Goal: Transaction & Acquisition: Purchase product/service

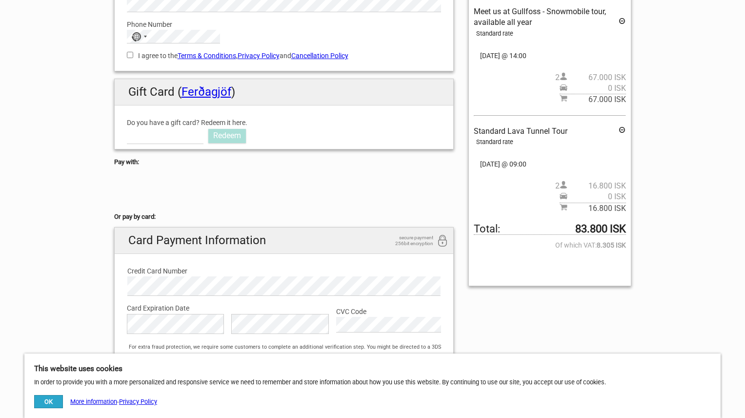
scroll to position [177, 0]
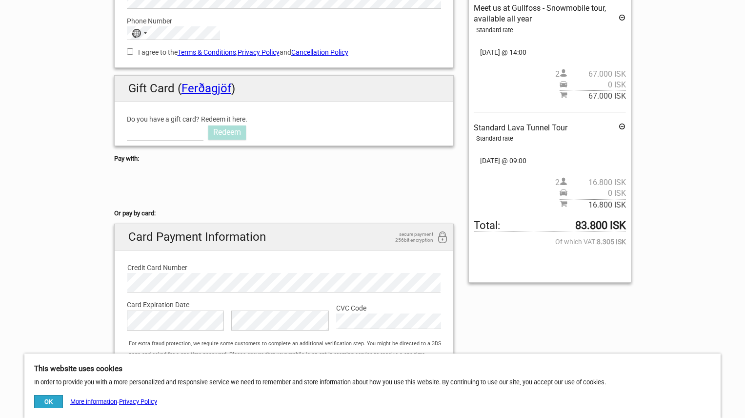
click at [9, 253] on section "1 Your details 2 Payment Information 3 Place your order English Español Deutsch…" at bounding box center [372, 137] width 745 height 568
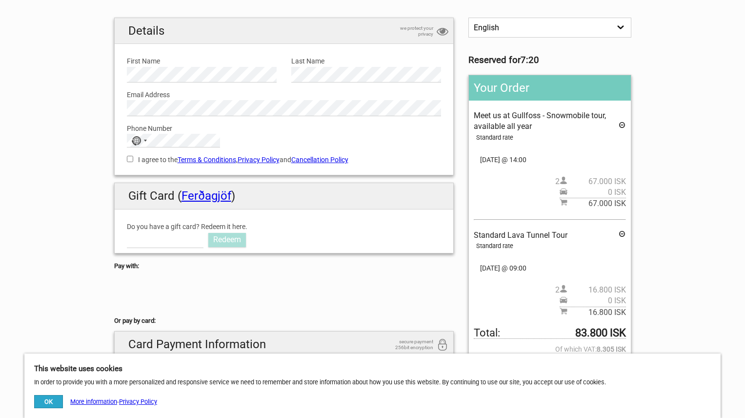
scroll to position [0, 0]
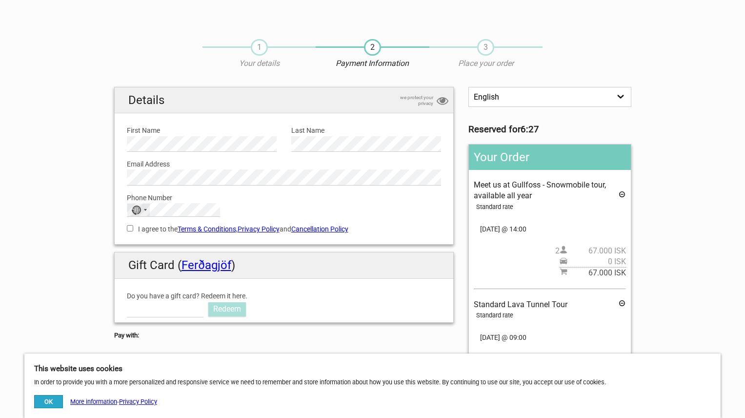
click at [140, 209] on div "No country selected" at bounding box center [136, 209] width 10 height 9
type input "i"
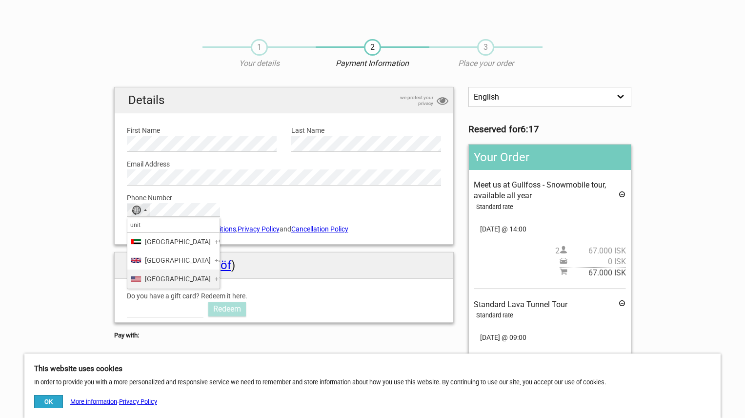
type input "unit"
click at [158, 284] on span "[GEOGRAPHIC_DATA]" at bounding box center [178, 278] width 66 height 11
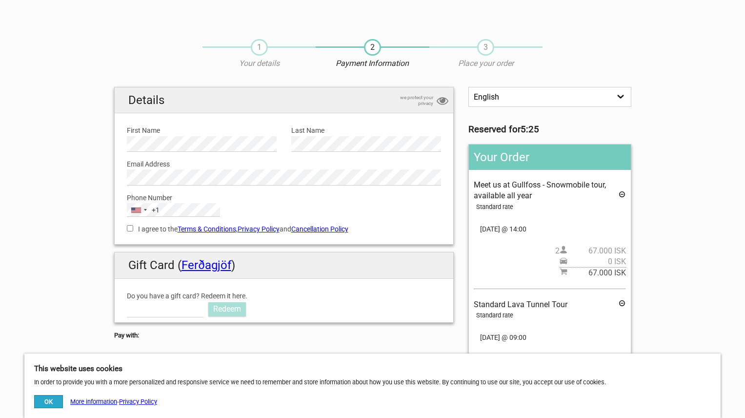
click at [131, 228] on input "I agree to the Terms & Conditions , Privacy Policy and Cancellation Policy" at bounding box center [130, 228] width 6 height 6
checkbox input "true"
click at [63, 195] on section "1 Your details 2 Payment Information 3 Place your order English Español Deutsch…" at bounding box center [372, 313] width 745 height 568
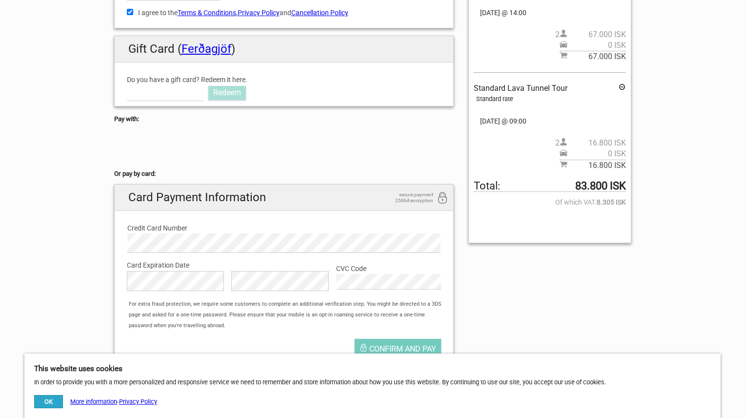
scroll to position [217, 0]
click at [534, 282] on div "English Español Deutsch Reserved for 4:40 Your Order Meet us at Gullfoss - Snow…" at bounding box center [373, 125] width 532 height 510
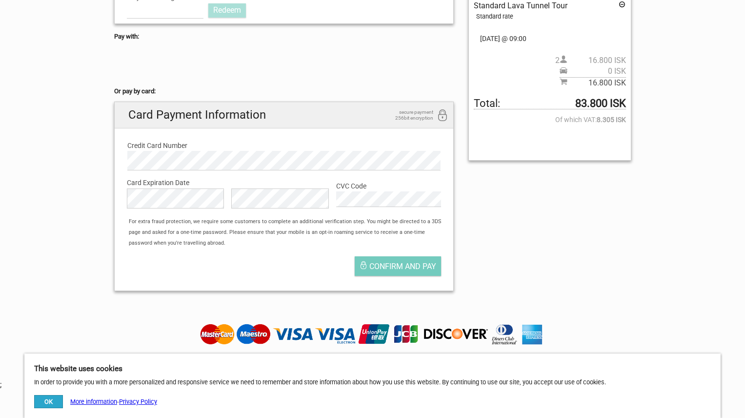
scroll to position [320, 0]
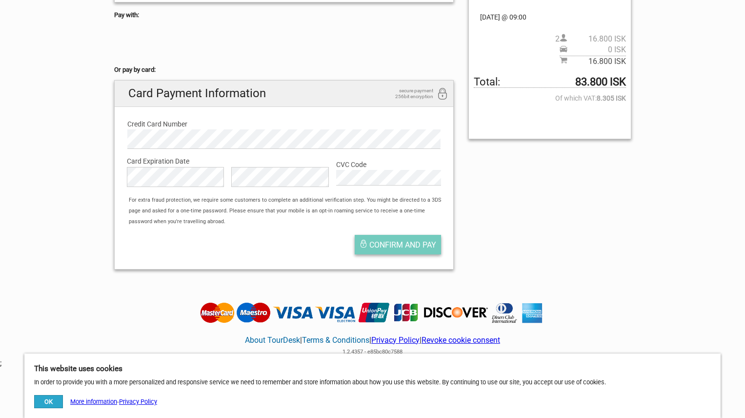
click at [412, 244] on span "Confirm and pay" at bounding box center [402, 244] width 67 height 9
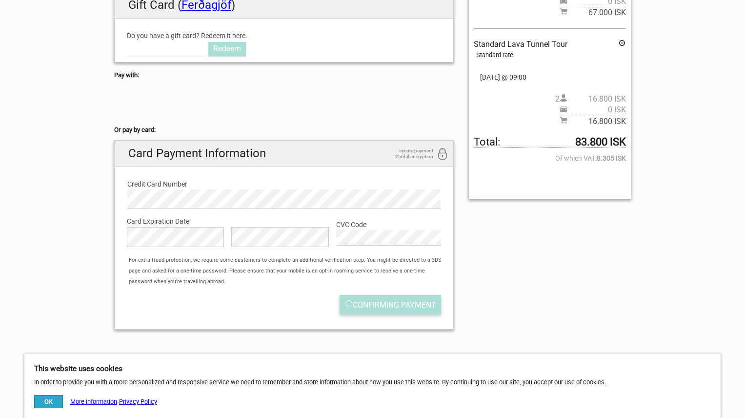
scroll to position [237, 0]
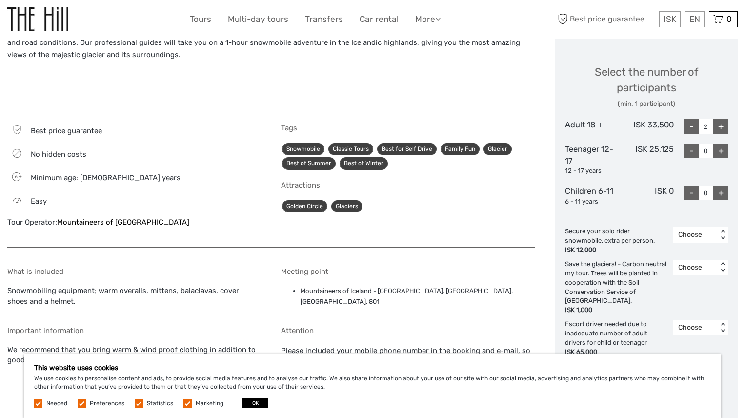
scroll to position [415, 0]
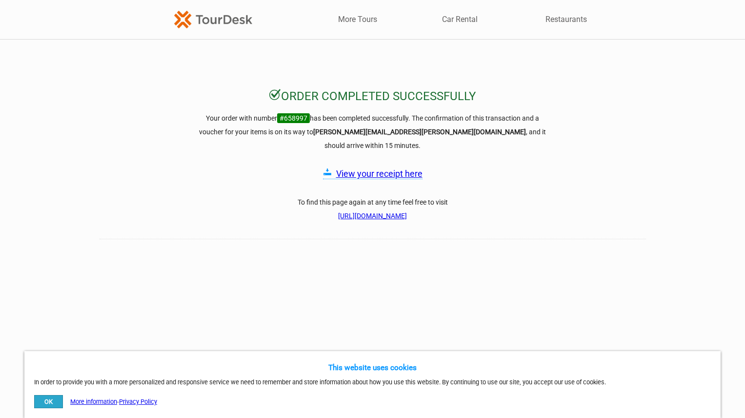
click at [682, 119] on div "Order completed successfully Your order with number #658997 has been completed …" at bounding box center [372, 281] width 745 height 387
